Goal: Find specific page/section: Find specific page/section

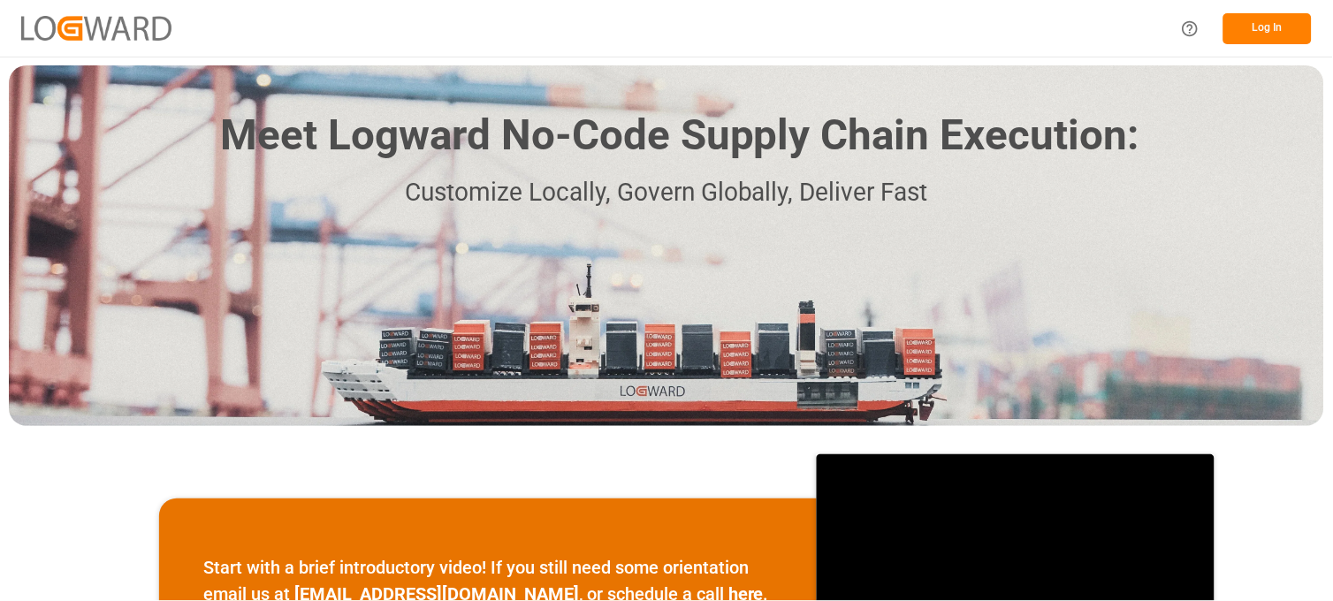
click at [1260, 35] on button "Log In" at bounding box center [1267, 28] width 88 height 31
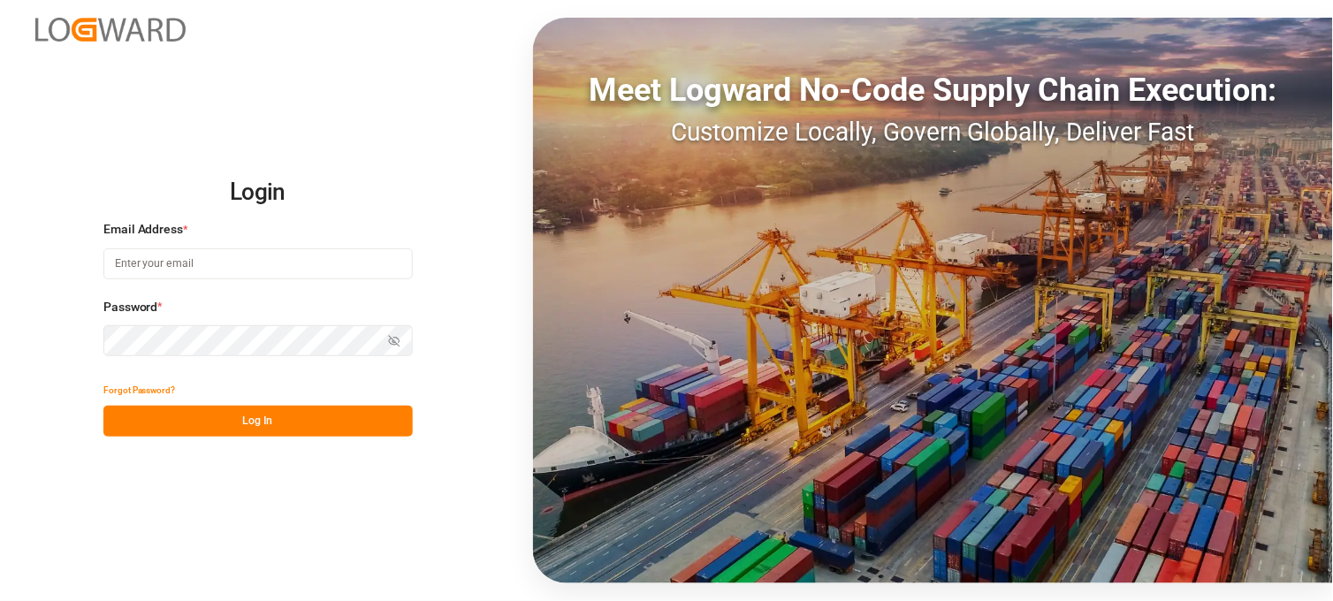
type input "[PERSON_NAME][EMAIL_ADDRESS][DOMAIN_NAME]"
click at [215, 421] on button "Log In" at bounding box center [257, 421] width 309 height 31
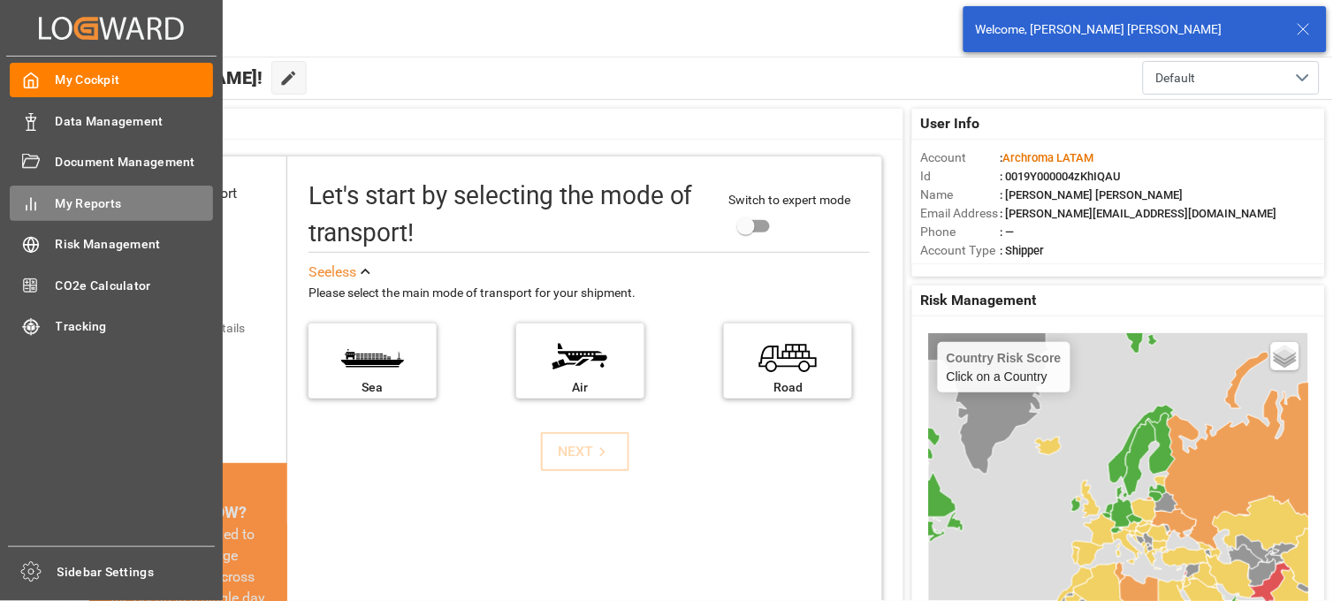
click at [91, 199] on span "My Reports" at bounding box center [135, 203] width 158 height 19
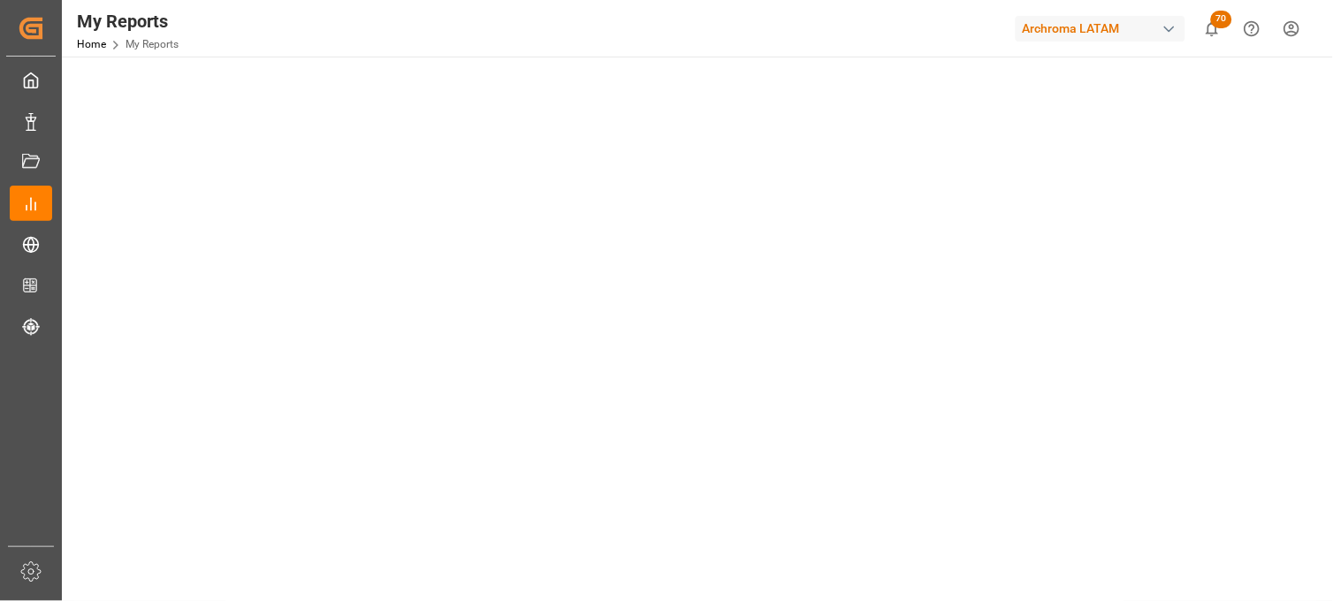
scroll to position [491, 0]
